Goal: Ask a question

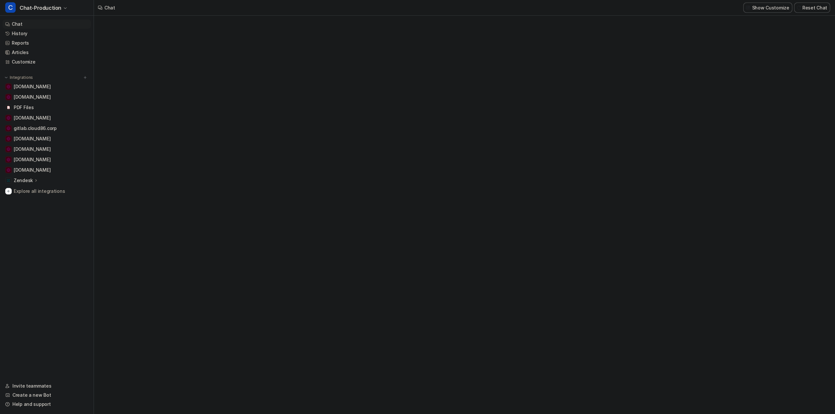
type textarea "**********"
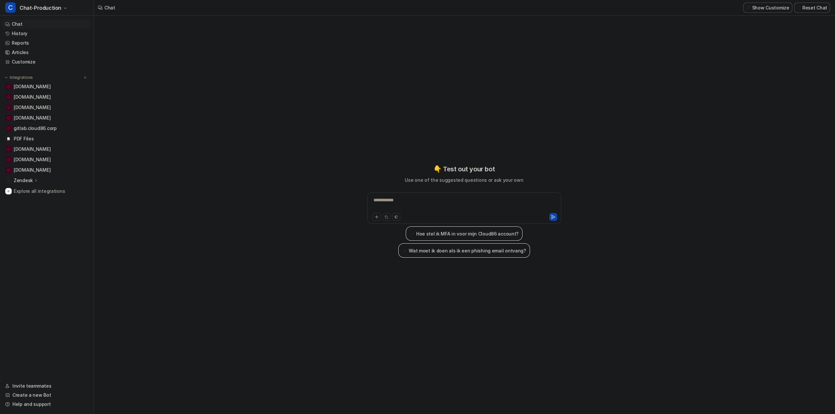
drag, startPoint x: 195, startPoint y: 239, endPoint x: 208, endPoint y: 102, distance: 137.6
click at [203, 230] on div "**********" at bounding box center [464, 215] width 740 height 399
click at [16, 34] on link "History" at bounding box center [47, 33] width 88 height 9
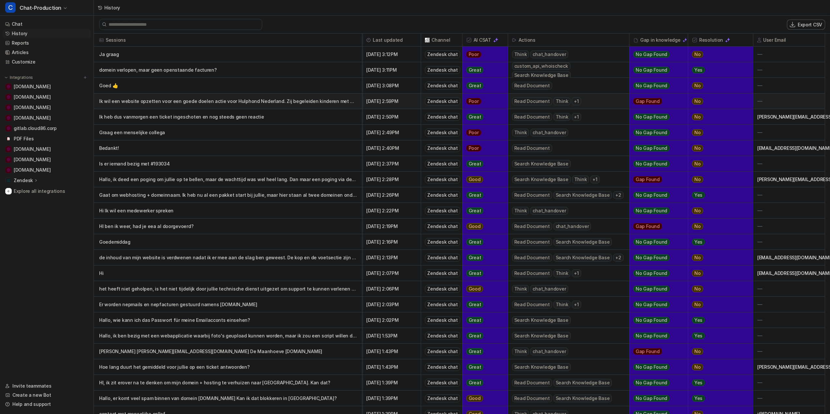
click at [283, 100] on p "Ik wil een website opzetten voor een goede doelen actie voor Hulphond Nederland…" at bounding box center [228, 102] width 258 height 16
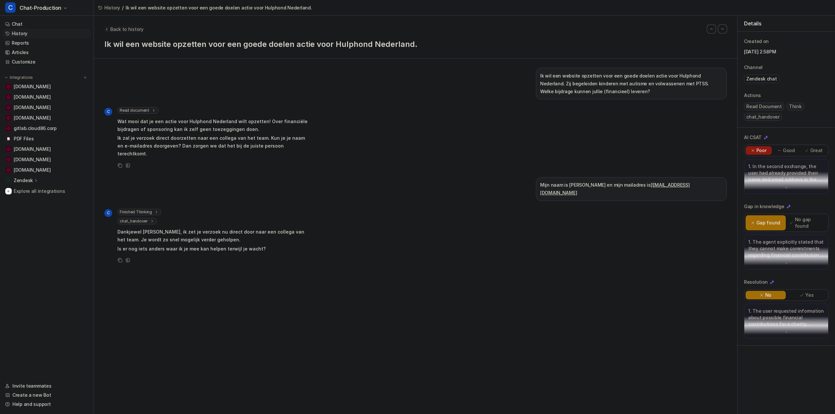
click at [127, 28] on span "Back to history" at bounding box center [126, 29] width 33 height 7
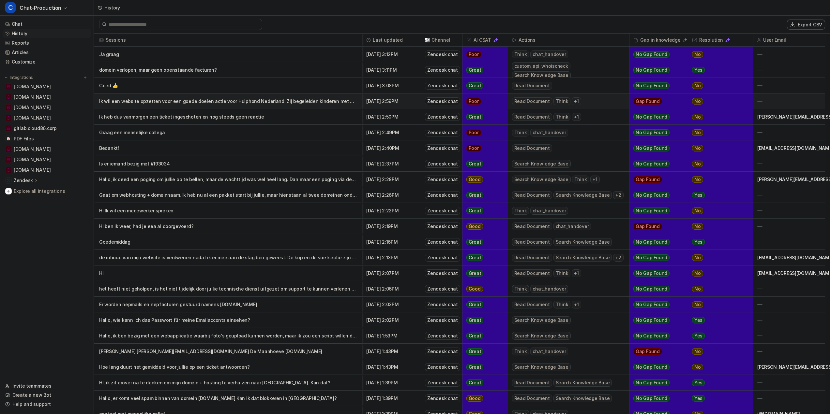
click at [191, 102] on p "Ik wil een website opzetten voor een goede doelen actie voor Hulphond Nederland…" at bounding box center [228, 102] width 258 height 16
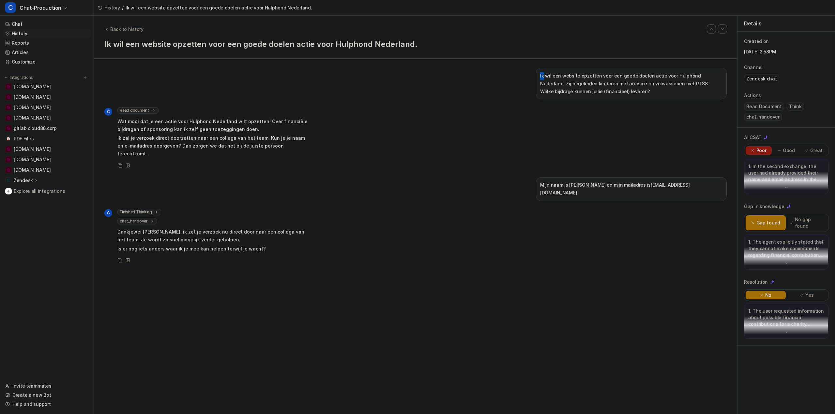
drag, startPoint x: 601, startPoint y: 91, endPoint x: 537, endPoint y: 75, distance: 65.6
click at [578, 90] on p "Ik wil een website opzetten voor een goede doelen actie voor Hulphond Nederland…" at bounding box center [631, 83] width 182 height 23
drag, startPoint x: 661, startPoint y: 76, endPoint x: 681, endPoint y: 87, distance: 22.9
click at [681, 87] on p "Ik wil een website opzetten voor een goede doelen actie voor Hulphond Nederland…" at bounding box center [631, 83] width 182 height 23
click at [598, 93] on p "Ik wil een website opzetten voor een goede doelen actie voor Hulphond Nederland…" at bounding box center [631, 83] width 182 height 23
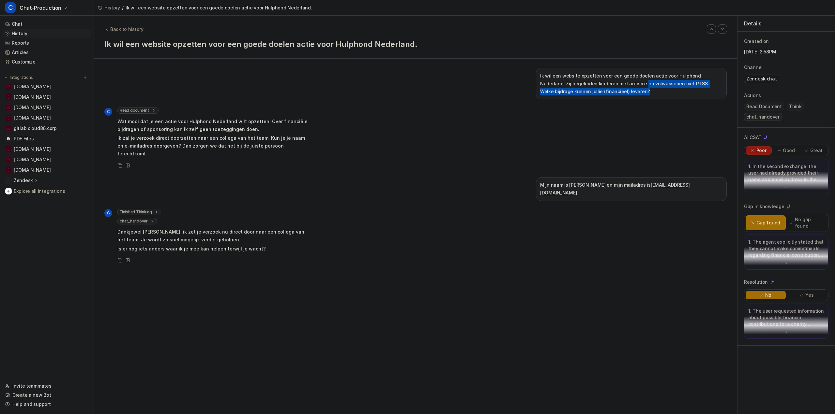
drag, startPoint x: 605, startPoint y: 84, endPoint x: 658, endPoint y: 97, distance: 54.1
click at [658, 97] on div "Ik wil een website opzetten voor een goede doelen actie voor Hulphond Nederland…" at bounding box center [631, 84] width 191 height 32
click at [133, 28] on span "Back to history" at bounding box center [126, 29] width 33 height 7
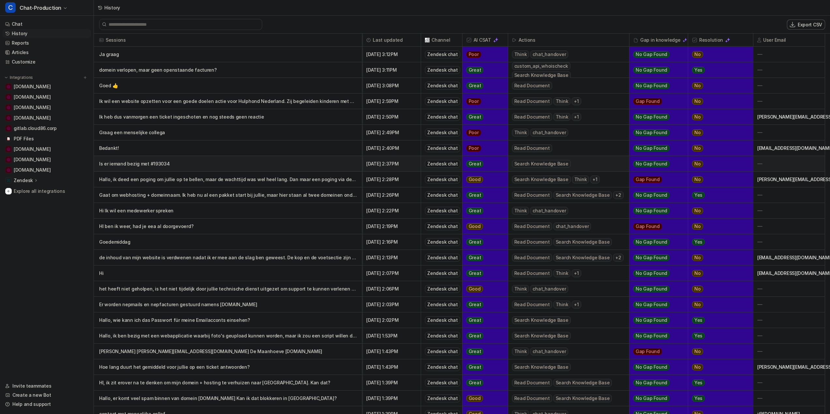
click at [151, 163] on p "Is er iemand bezig met #193034" at bounding box center [228, 164] width 258 height 16
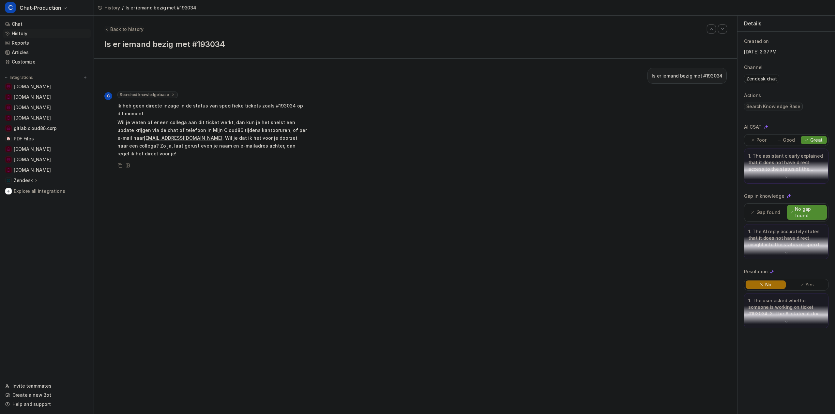
click at [131, 29] on span "Back to history" at bounding box center [126, 29] width 33 height 7
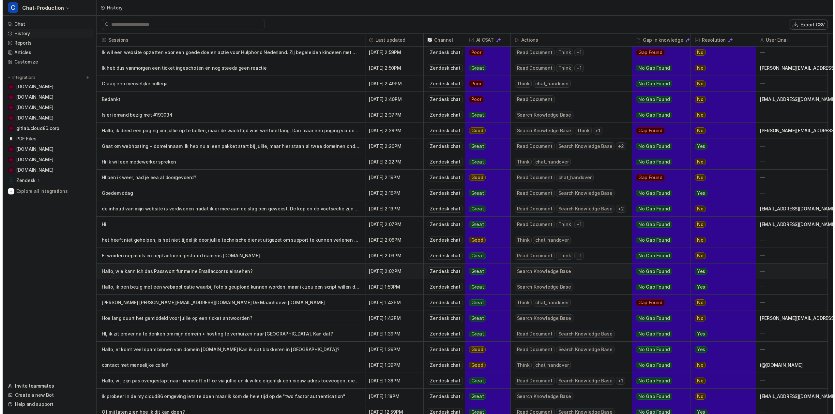
scroll to position [87, 0]
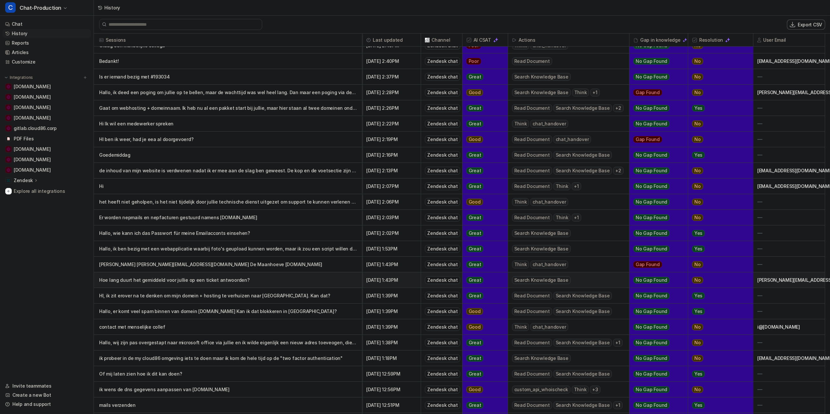
click at [182, 280] on p "Hoe lang duurt het gemiddeld voor jullie op een ticket antwoorden?" at bounding box center [228, 281] width 258 height 16
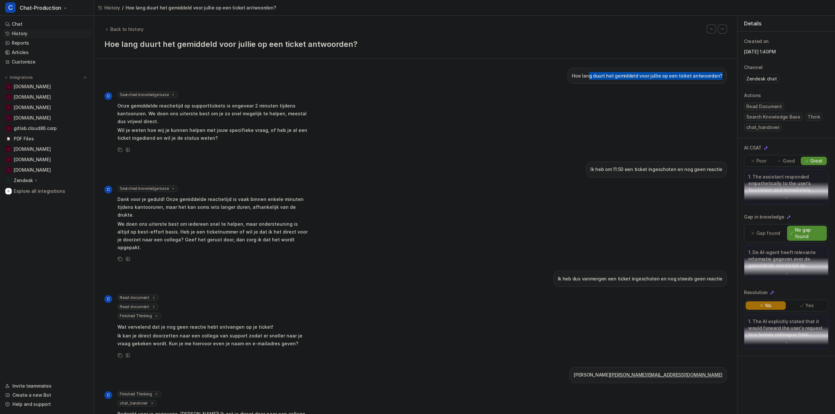
drag, startPoint x: 594, startPoint y: 76, endPoint x: 718, endPoint y: 69, distance: 124.7
click at [718, 69] on div "Hoe lang duurt het gemiddeld voor jullie op een ticket antwoorden?" at bounding box center [646, 76] width 159 height 16
click at [221, 115] on p "Onze gemiddelde reactietijd op supporttickets is ongeveer 2 minuten tijdens kan…" at bounding box center [212, 113] width 191 height 23
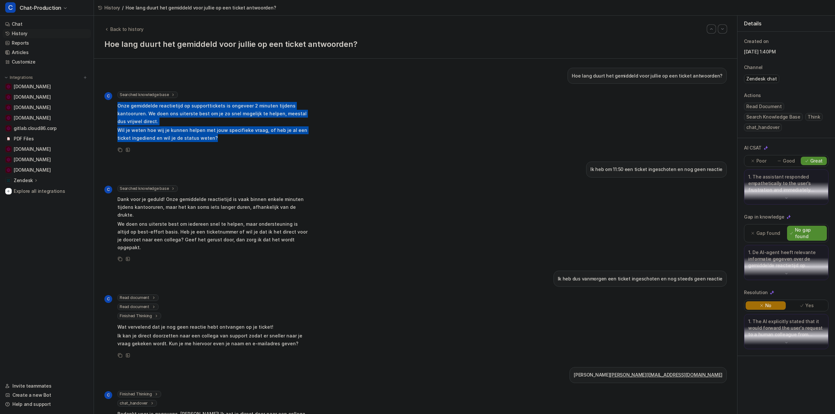
drag, startPoint x: 118, startPoint y: 105, endPoint x: 254, endPoint y: 137, distance: 139.3
click at [254, 137] on span "Onze gemiddelde reactietijd op supporttickets is ongeveer 2 minuten tijdens kan…" at bounding box center [212, 122] width 191 height 43
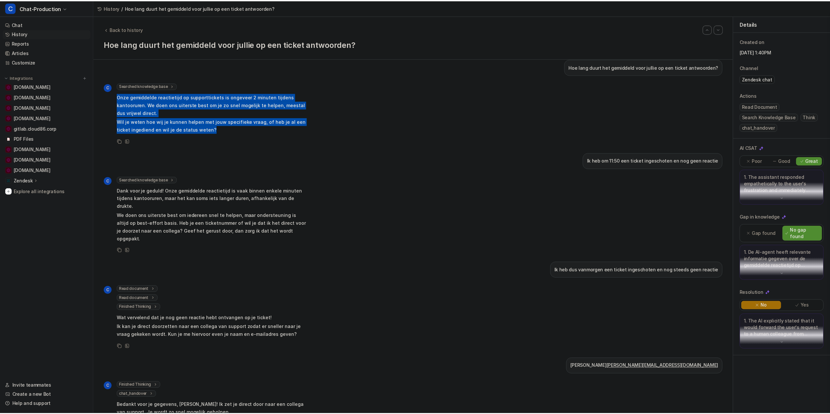
scroll to position [19, 0]
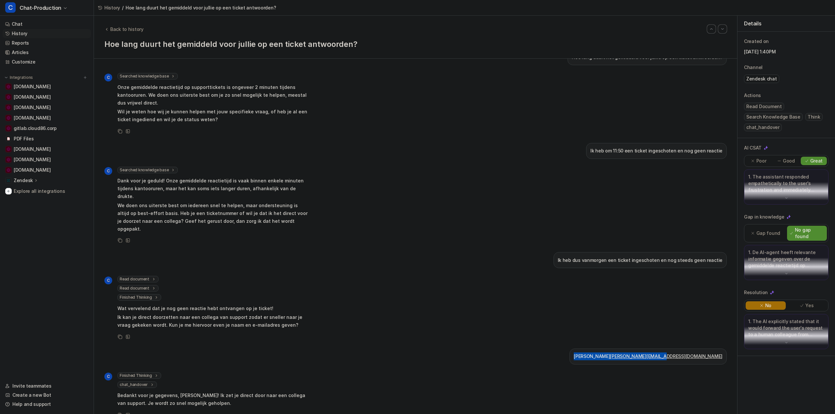
drag, startPoint x: 660, startPoint y: 339, endPoint x: 727, endPoint y: 341, distance: 66.2
click at [727, 341] on div "Hoe lang duurt het gemiddeld voor jullie op een ticket antwoorden? C Searched k…" at bounding box center [415, 237] width 643 height 356
copy p "Nils [EMAIL_ADDRESS][DOMAIN_NAME]"
click at [25, 32] on link "History" at bounding box center [47, 33] width 88 height 9
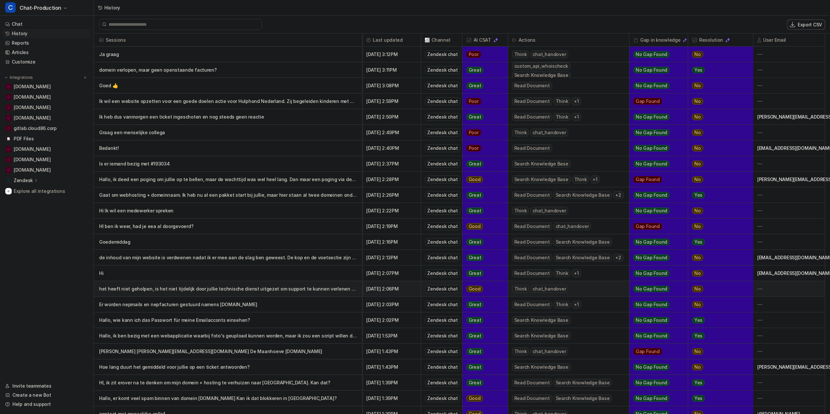
click at [212, 289] on p "het heeft niet geholpen, is het niet tijdelijk door jullie technische dienst ui…" at bounding box center [228, 289] width 258 height 16
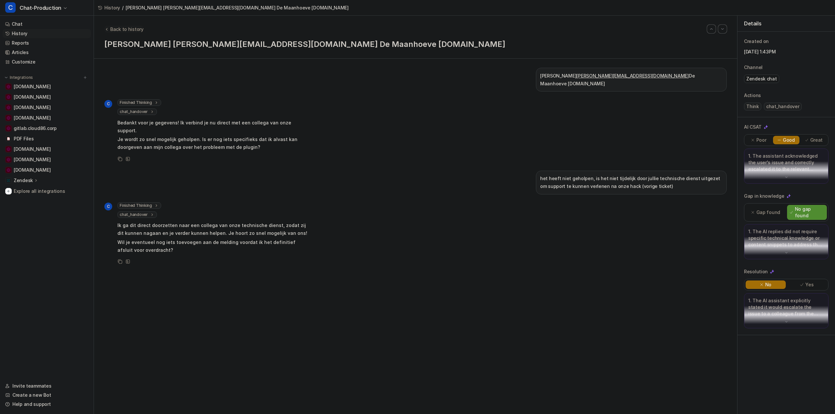
click at [116, 27] on span "Back to history" at bounding box center [126, 29] width 33 height 7
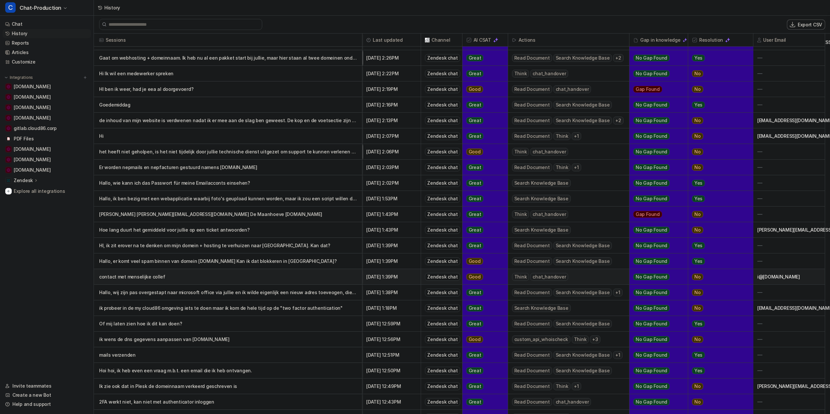
scroll to position [141, 0]
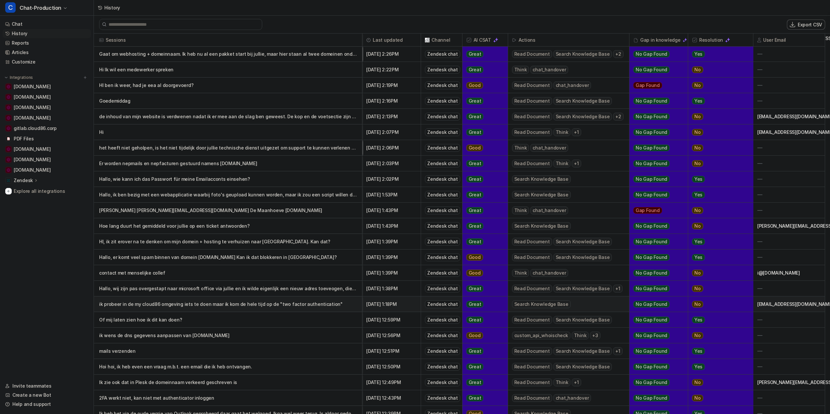
click at [199, 303] on p "ik probeer in de my cloud86 omgeving iets te doen maar ik kom de hele tijd op d…" at bounding box center [228, 305] width 258 height 16
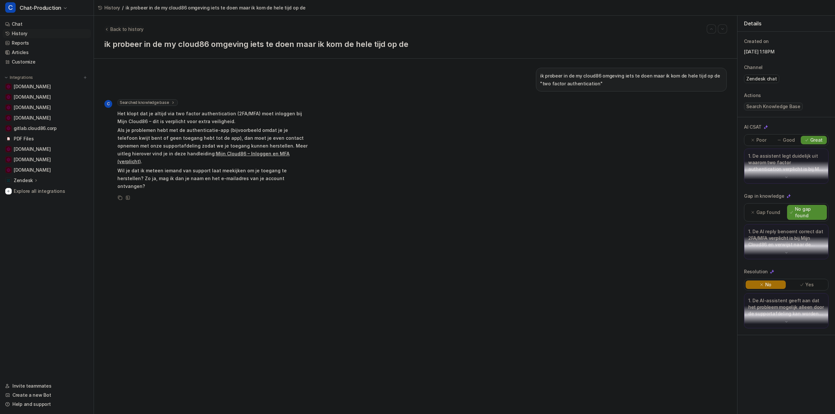
click at [119, 28] on span "Back to history" at bounding box center [126, 29] width 33 height 7
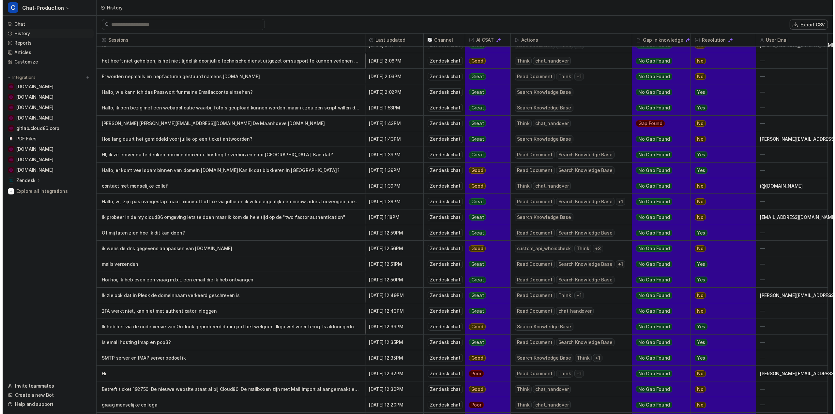
scroll to position [304, 0]
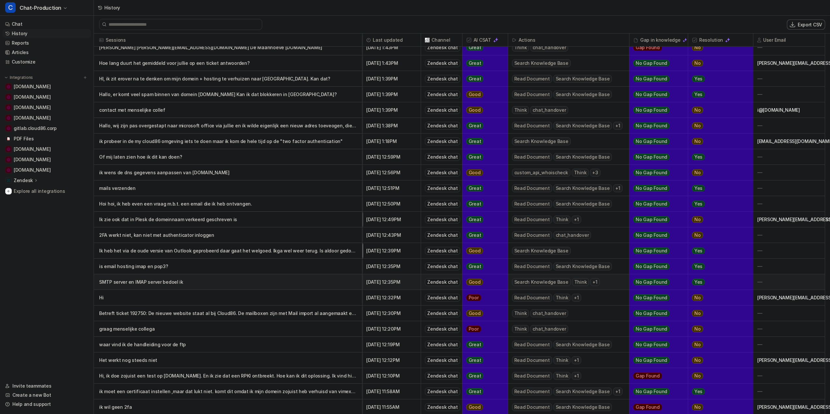
click at [139, 281] on p "SMTP server en IMAP server bedoel ik" at bounding box center [228, 282] width 258 height 16
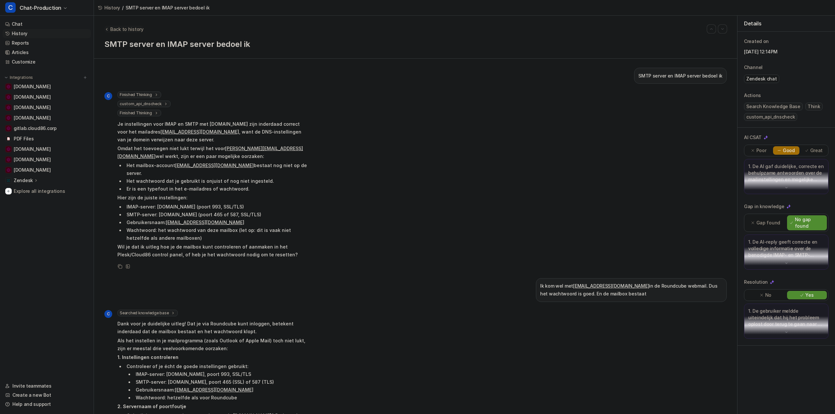
click at [131, 28] on span "Back to history" at bounding box center [126, 29] width 33 height 7
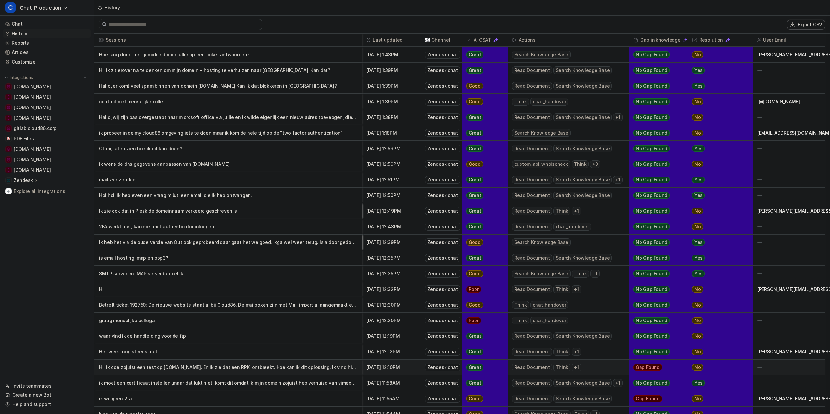
scroll to position [380, 0]
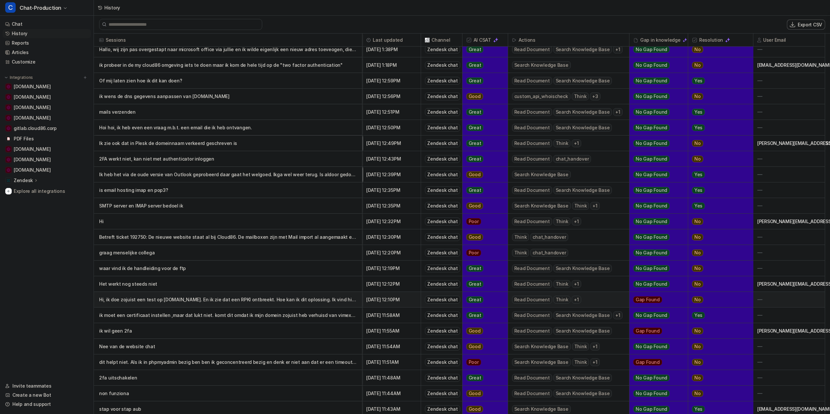
click at [219, 299] on p "Hi, ik doe zojuist een test op [DOMAIN_NAME]. En ik zie dat een RPKI ontbreekt.…" at bounding box center [228, 300] width 258 height 16
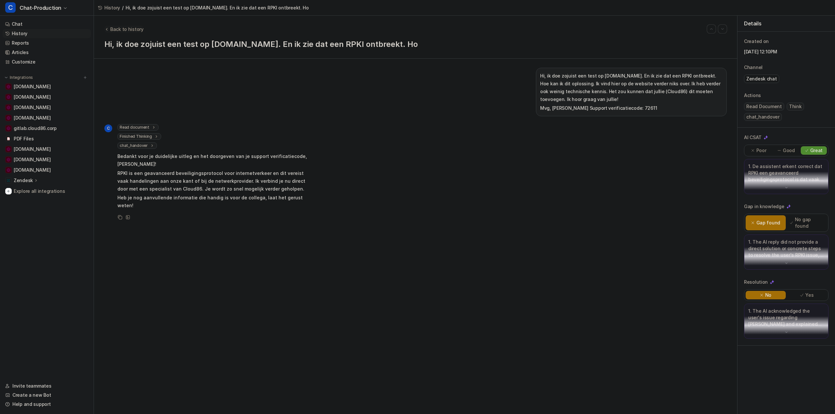
click at [120, 28] on span "Back to history" at bounding box center [126, 29] width 33 height 7
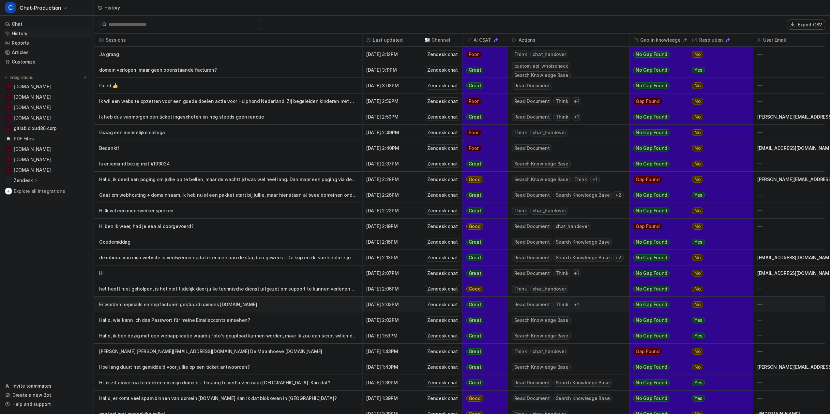
click at [170, 306] on p "Er worden nepmails en nepfacturen gestuurd namens [DOMAIN_NAME]" at bounding box center [228, 305] width 258 height 16
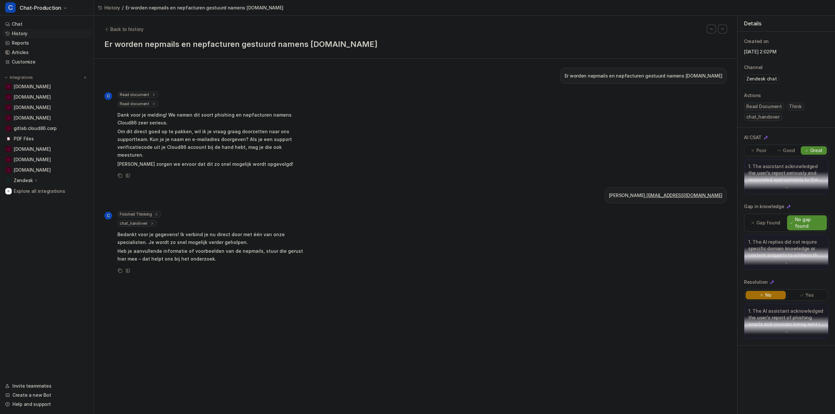
click at [115, 30] on span "Back to history" at bounding box center [126, 29] width 33 height 7
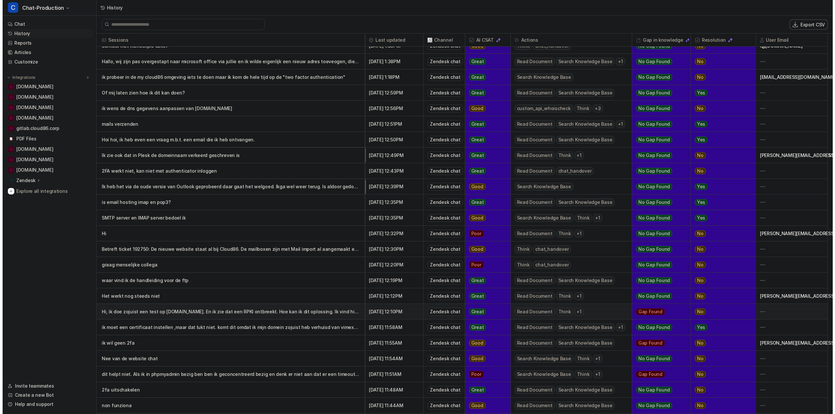
scroll to position [391, 0]
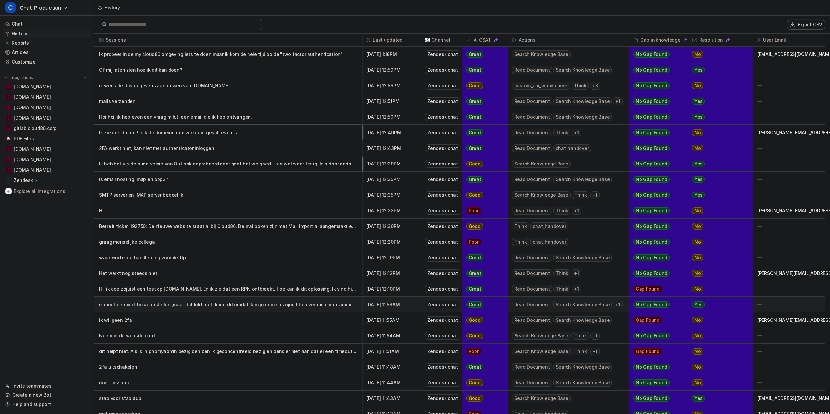
click at [252, 307] on p "ik moet een certificaat instellen ,maar dat lukt niet. komt dit omdat ik mijn d…" at bounding box center [228, 305] width 258 height 16
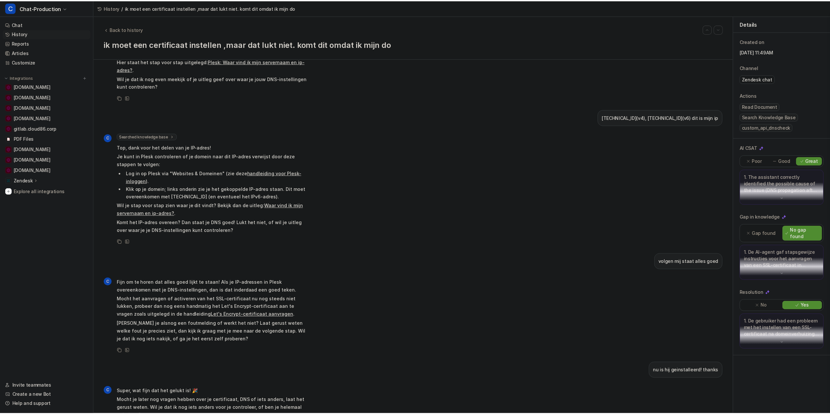
scroll to position [588, 0]
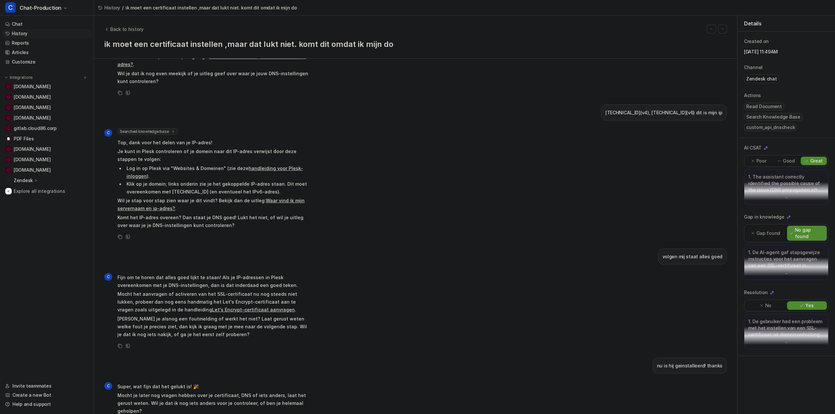
click at [136, 29] on span "Back to history" at bounding box center [126, 29] width 33 height 7
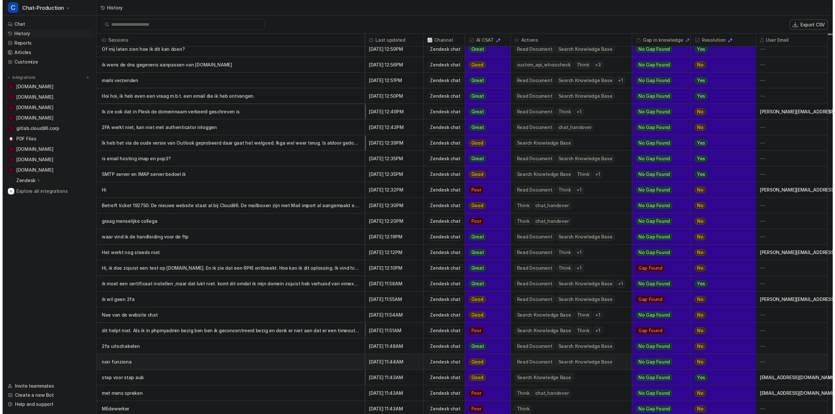
scroll to position [467, 0]
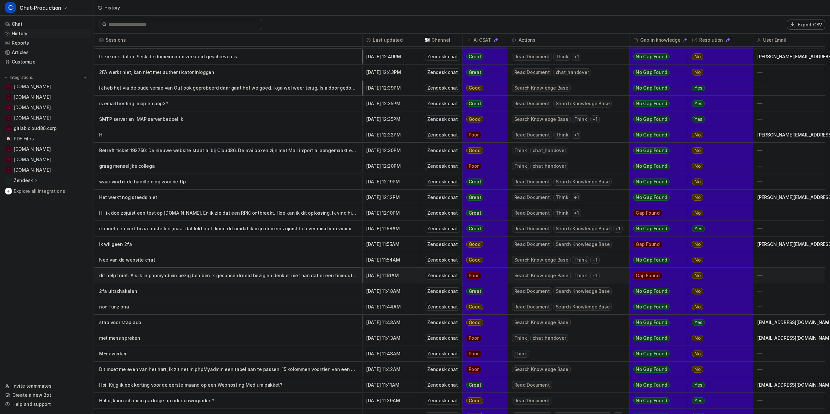
click at [161, 276] on p "dit helpt niet. Als ik in phpmyadmin bezig ben ben ik geconcentreerd bezig en d…" at bounding box center [228, 276] width 258 height 16
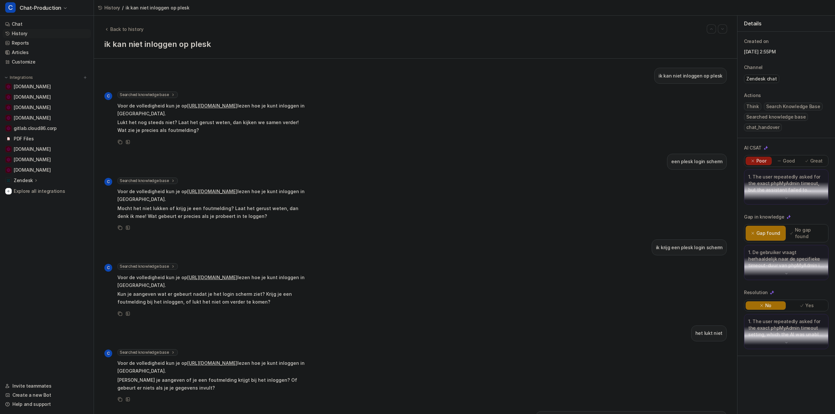
drag, startPoint x: 405, startPoint y: 254, endPoint x: 417, endPoint y: 50, distance: 204.1
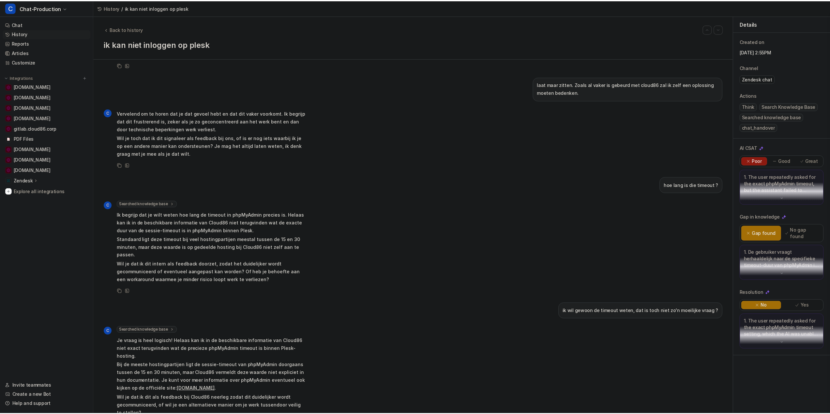
scroll to position [891, 0]
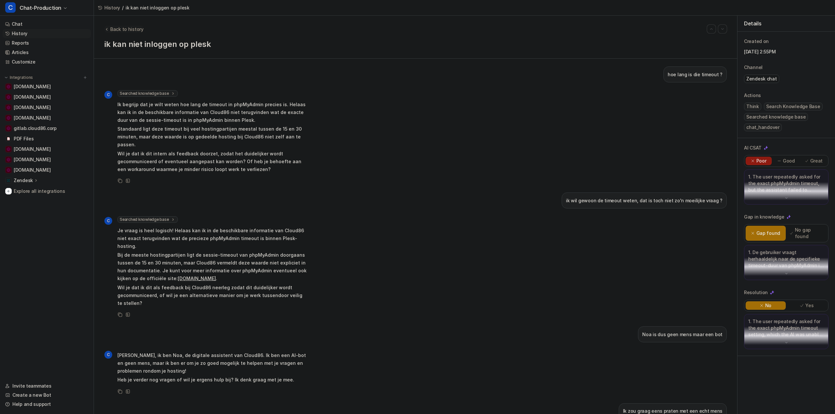
click at [137, 30] on span "Back to history" at bounding box center [126, 29] width 33 height 7
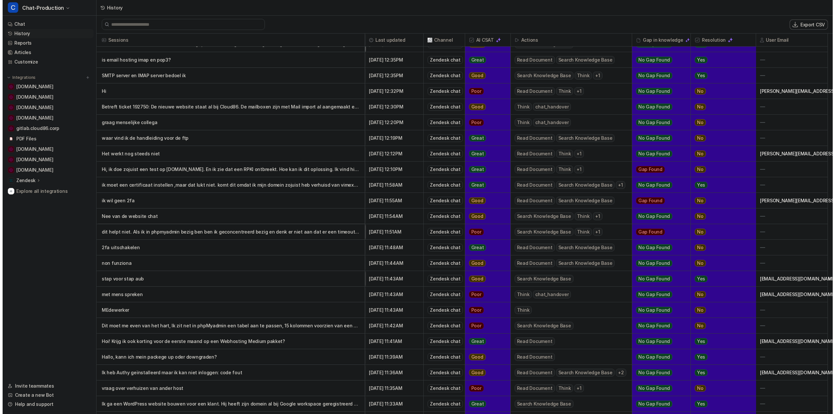
scroll to position [652, 0]
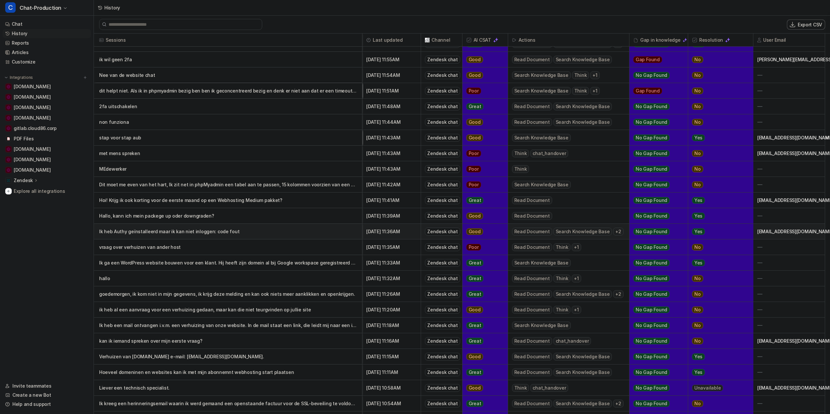
click at [180, 231] on p "Ik heb Authy geïnstalleerd maar ik kan niet inloggen: code fout" at bounding box center [228, 232] width 258 height 16
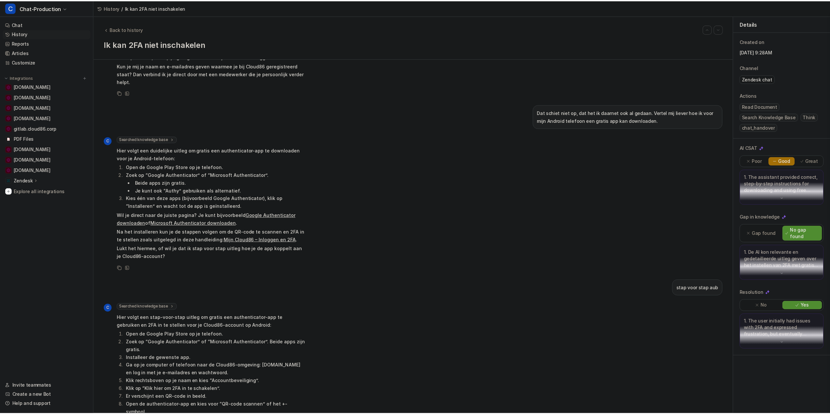
scroll to position [826, 0]
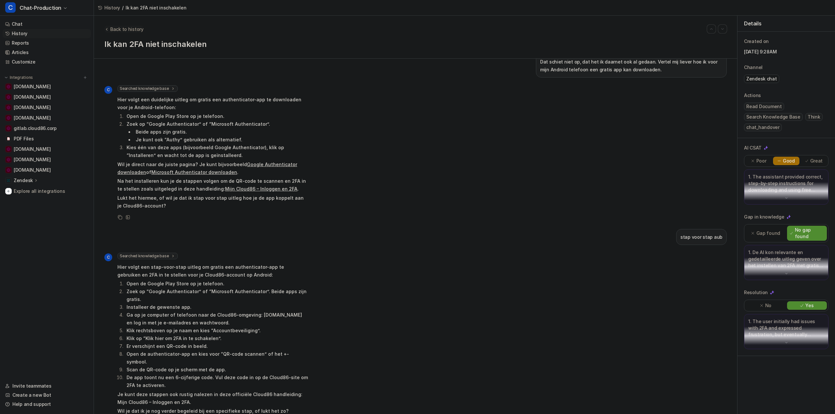
click at [129, 27] on span "Back to history" at bounding box center [126, 29] width 33 height 7
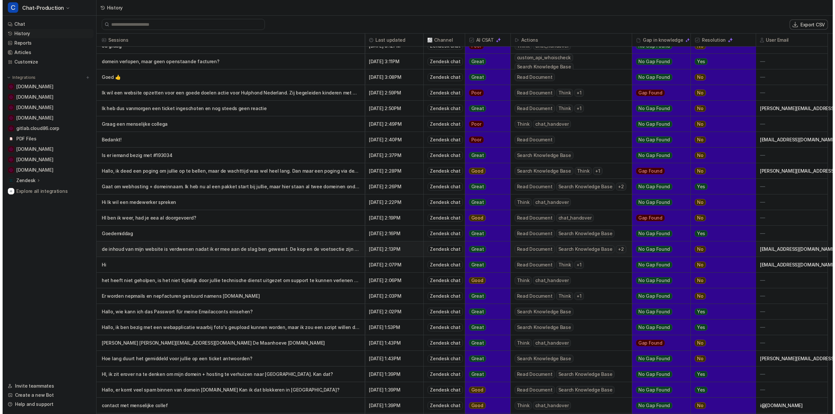
scroll to position [11, 0]
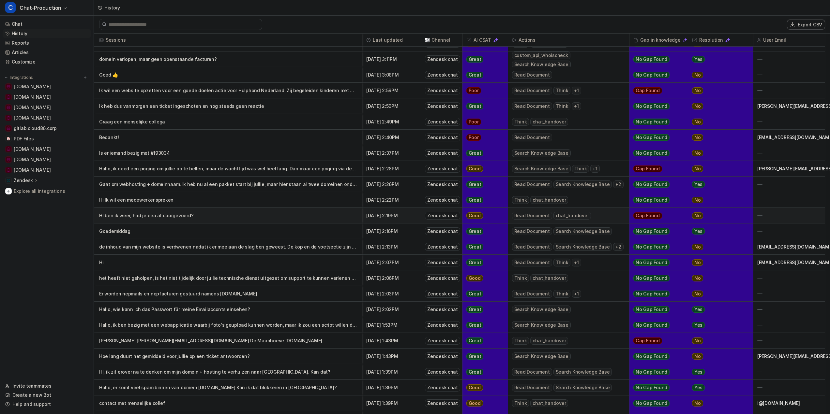
click at [154, 215] on p "HI ben ik weer, had je eea al doorgevoerd?" at bounding box center [228, 216] width 258 height 16
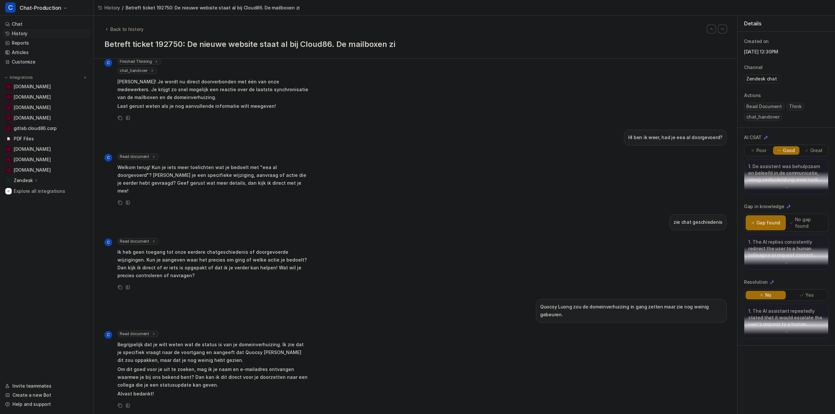
scroll to position [247, 0]
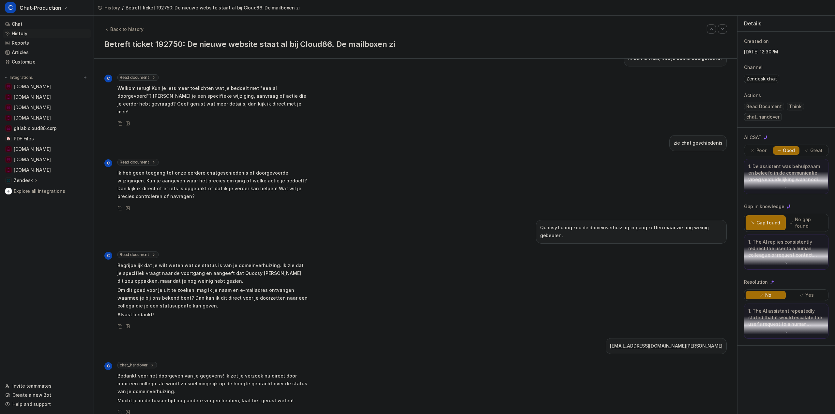
drag, startPoint x: 354, startPoint y: 252, endPoint x: 362, endPoint y: 289, distance: 37.7
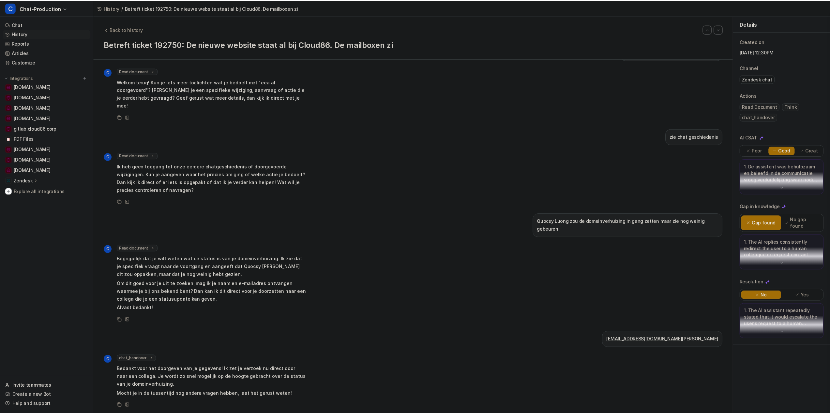
scroll to position [290, 0]
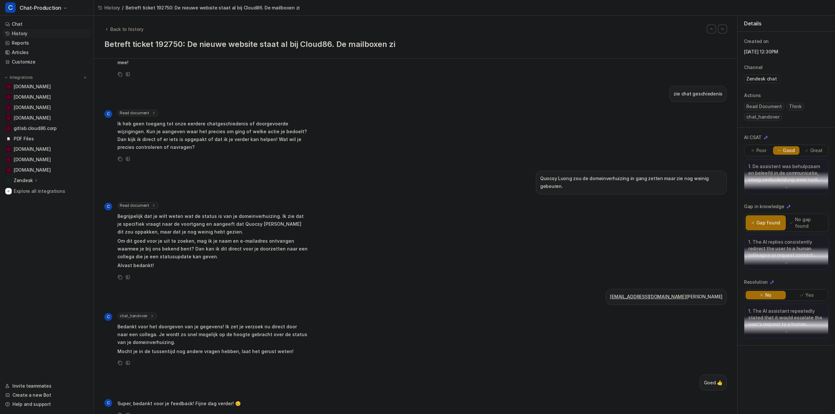
drag, startPoint x: 360, startPoint y: 240, endPoint x: 365, endPoint y: 279, distance: 38.9
click at [141, 30] on div "Back to history" at bounding box center [415, 29] width 622 height 8
click at [131, 28] on span "Back to history" at bounding box center [126, 29] width 33 height 7
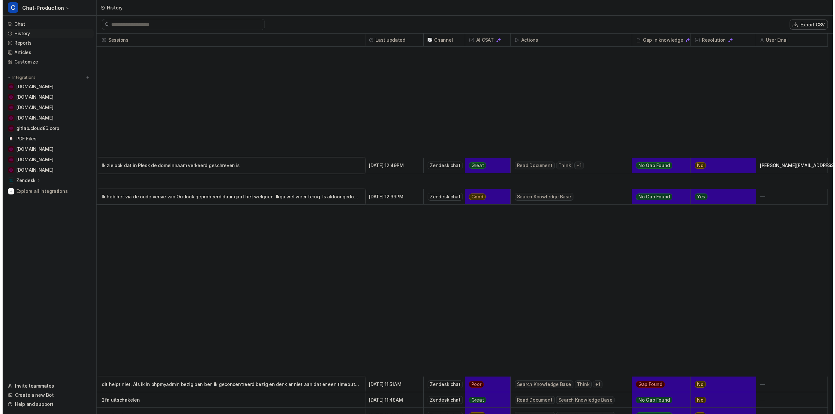
scroll to position [774, 0]
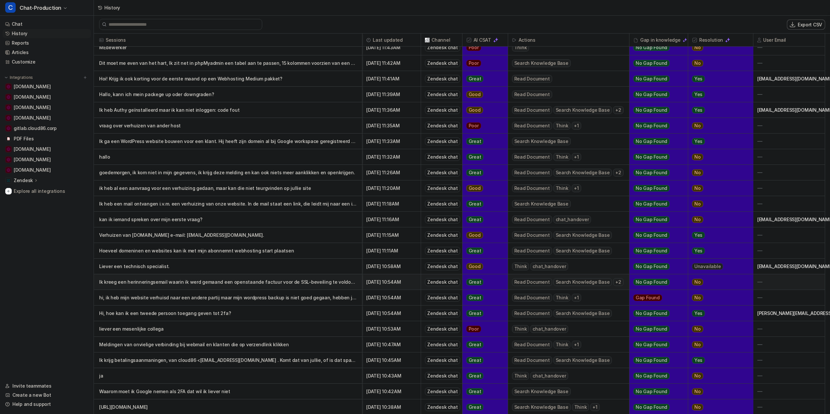
click at [208, 283] on p "Ik kreeg een herinneringsemail waarin ik werd gemaand een openstaande factuur v…" at bounding box center [228, 282] width 258 height 16
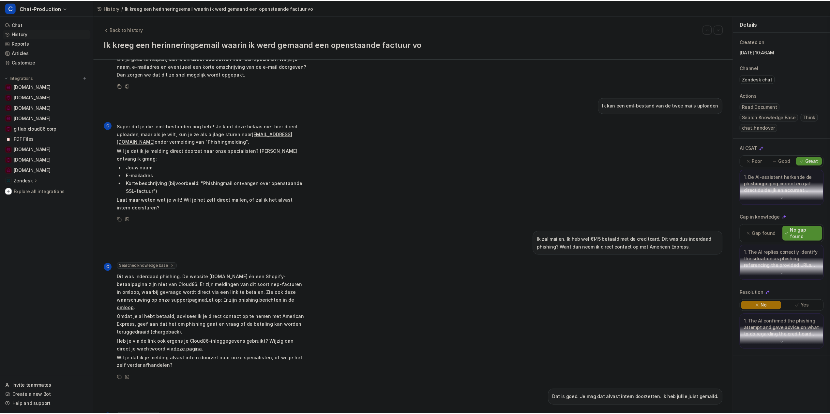
scroll to position [156, 0]
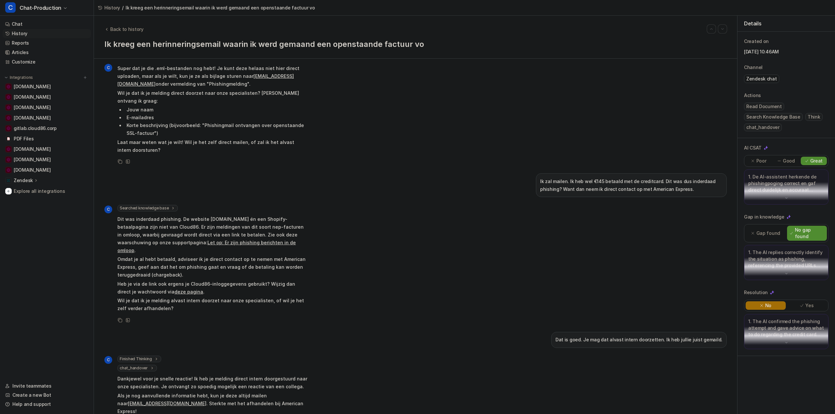
drag, startPoint x: 397, startPoint y: 249, endPoint x: 405, endPoint y: 282, distance: 34.3
click at [136, 31] on span "Back to history" at bounding box center [126, 29] width 33 height 7
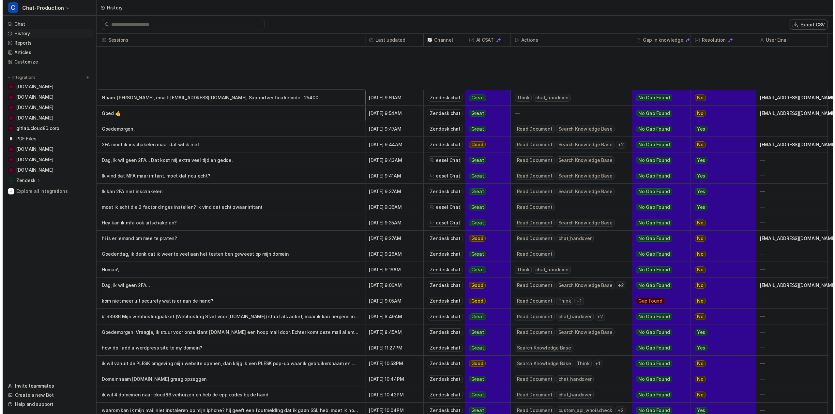
scroll to position [1348, 0]
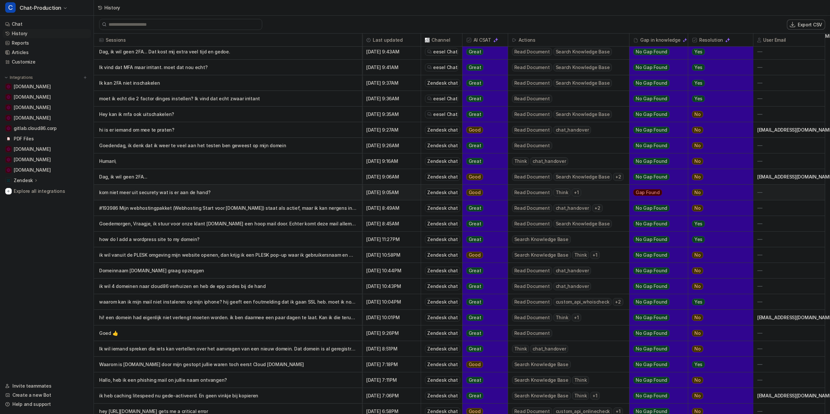
click at [177, 193] on p "kom niet meer uit securety wat is er aan de hand?" at bounding box center [228, 193] width 258 height 16
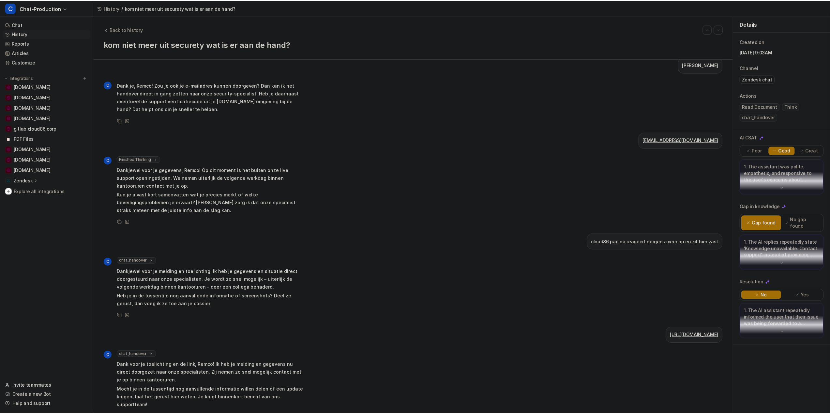
scroll to position [132, 0]
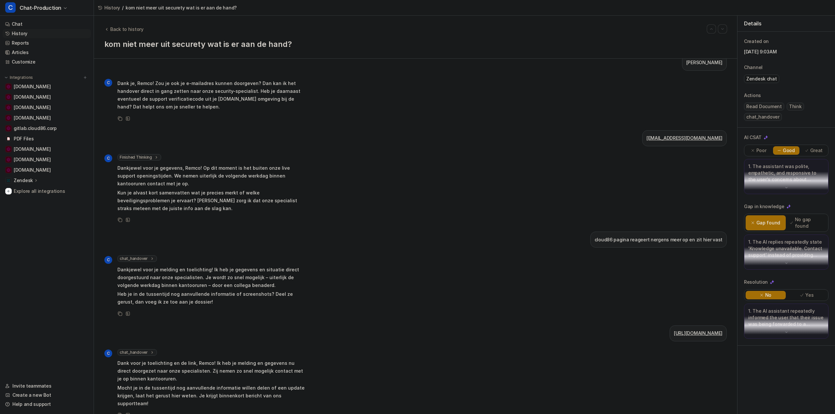
drag, startPoint x: 343, startPoint y: 172, endPoint x: 344, endPoint y: 226, distance: 53.8
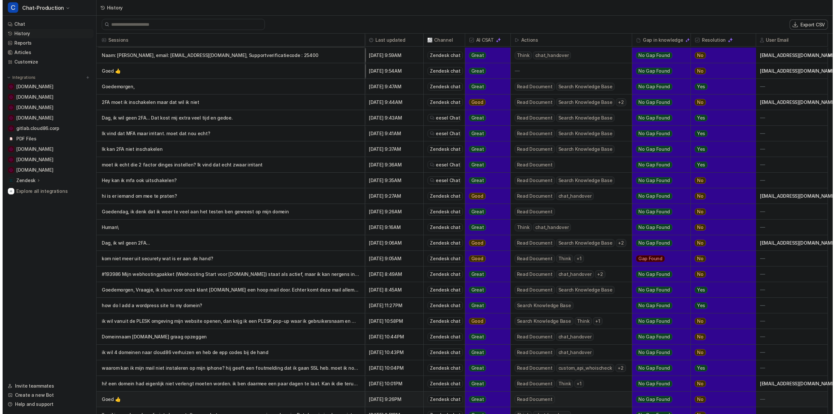
scroll to position [1358, 0]
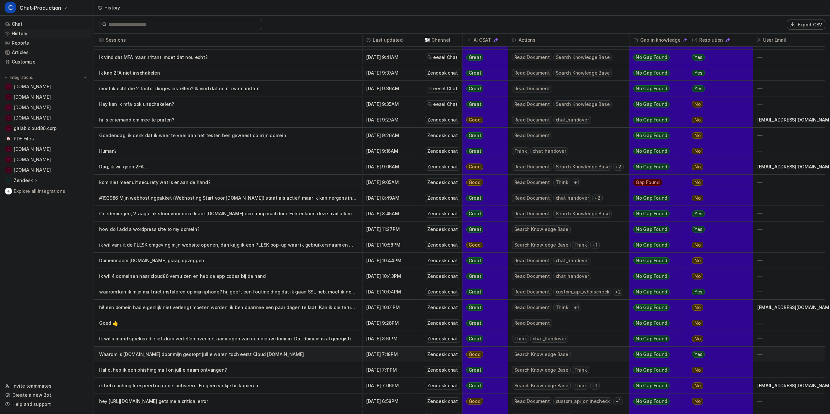
click at [204, 356] on p "Waarom is [DOMAIN_NAME] door mijn gestopt jullie waren toch eerst Cloud [DOMAIN…" at bounding box center [228, 355] width 258 height 16
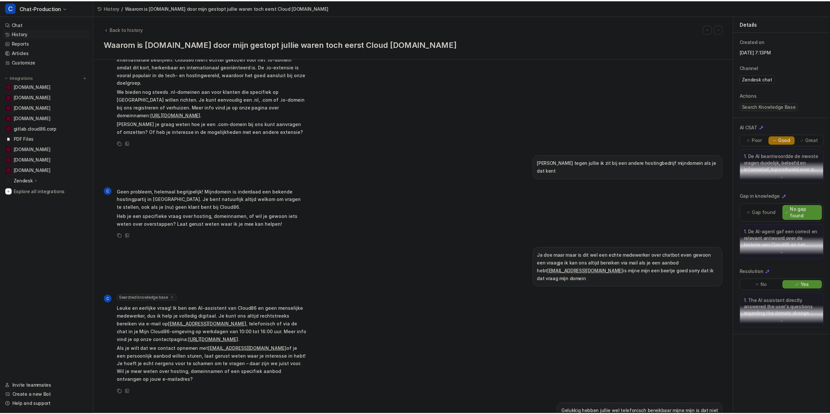
scroll to position [370, 0]
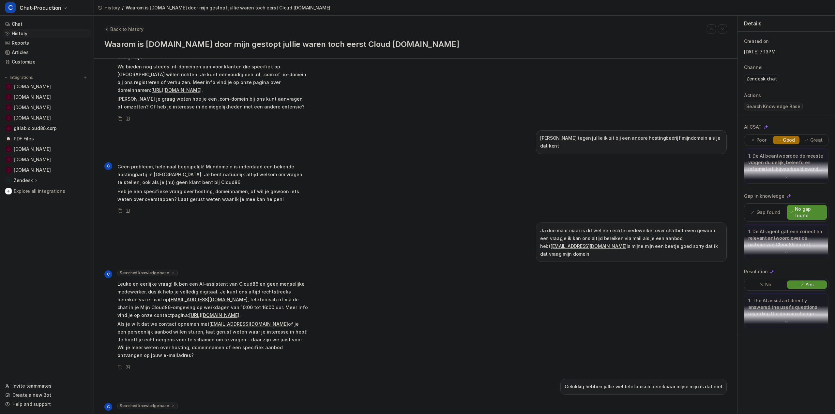
click at [129, 29] on span "Back to history" at bounding box center [126, 29] width 33 height 7
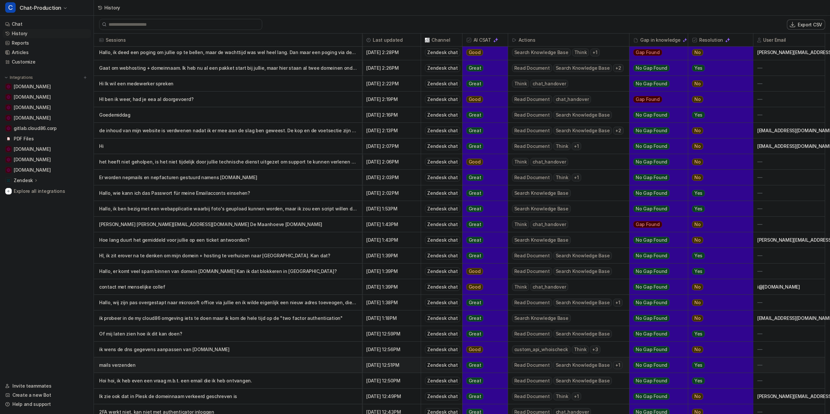
scroll to position [163, 0]
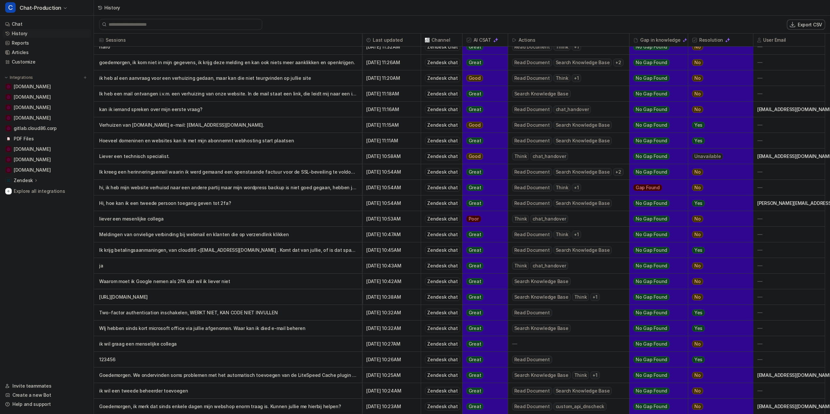
drag, startPoint x: 289, startPoint y: 328, endPoint x: 292, endPoint y: 369, distance: 41.2
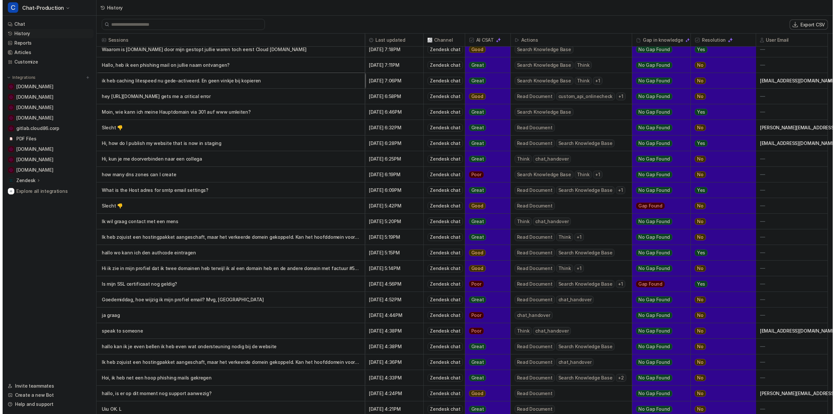
scroll to position [1740, 0]
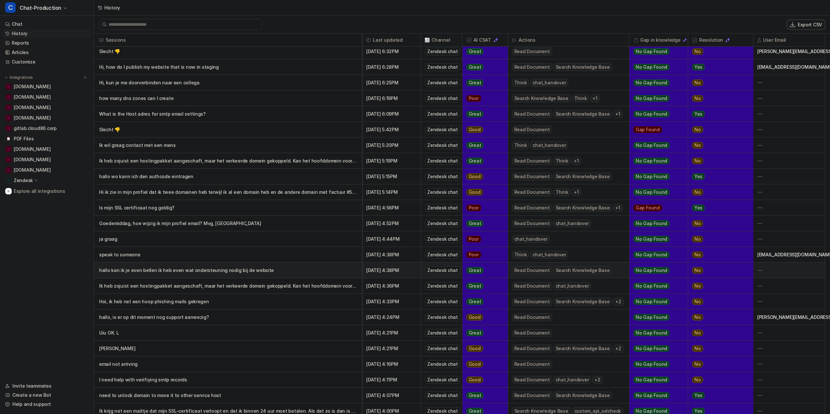
click at [224, 272] on p "hallo kan ik je even bellen ik heb even wat ondersteuning nodig bij de website" at bounding box center [228, 271] width 258 height 16
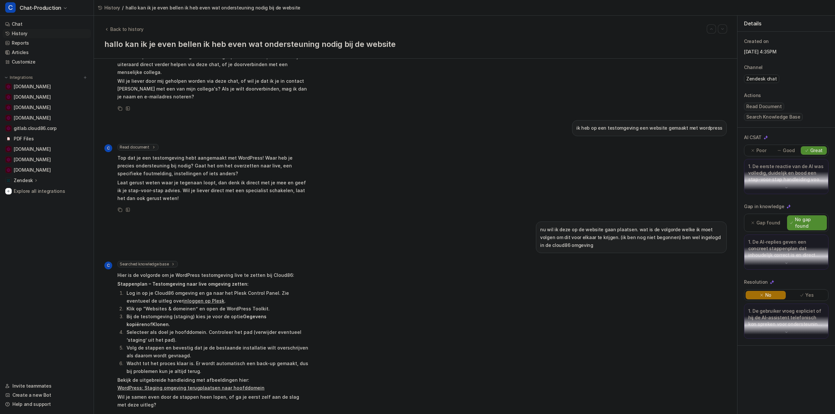
scroll to position [58, 0]
drag, startPoint x: 224, startPoint y: 272, endPoint x: 232, endPoint y: 330, distance: 58.0
click at [52, 10] on span "Chat-Production" at bounding box center [41, 7] width 42 height 9
click at [30, 93] on link "Settings" at bounding box center [52, 92] width 90 height 11
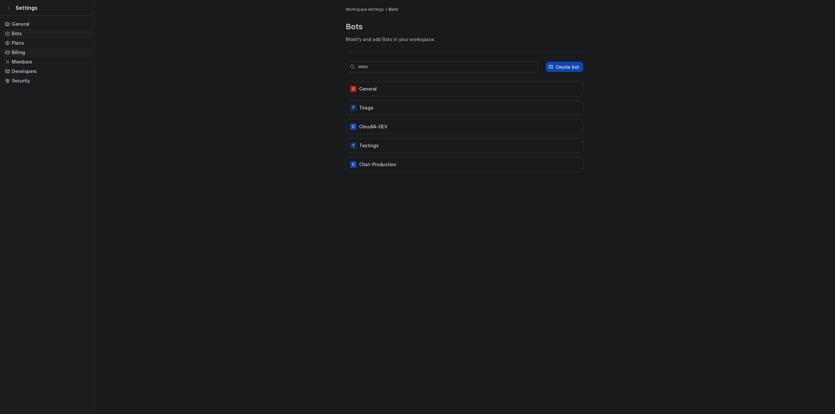
click at [18, 52] on link "Billing" at bounding box center [47, 52] width 88 height 9
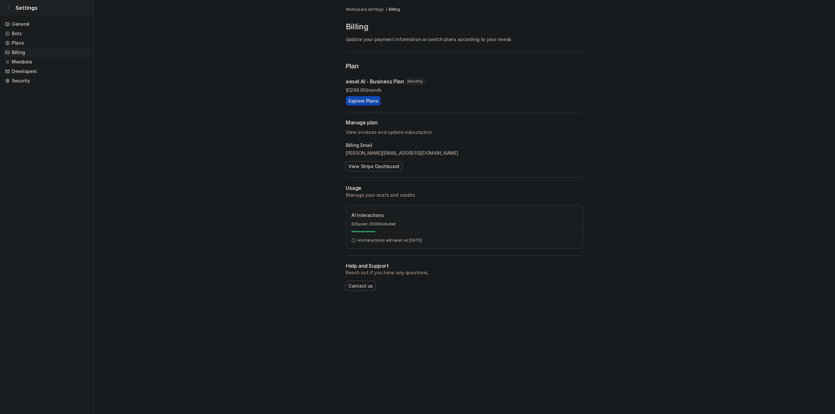
click at [22, 8] on span "Settings" at bounding box center [27, 8] width 22 height 8
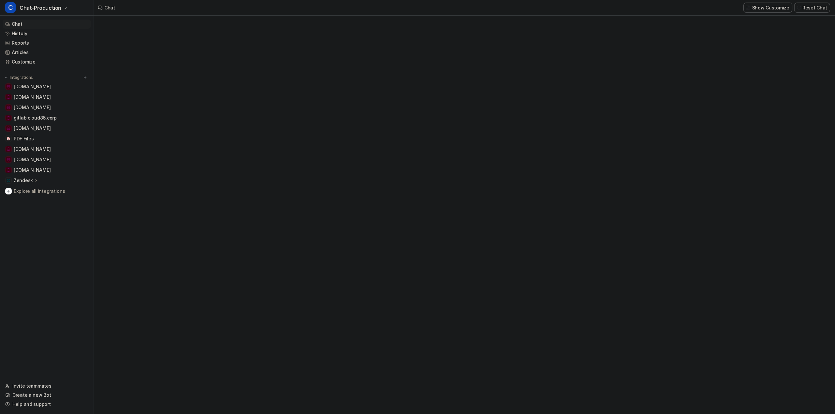
type textarea "**********"
